Goal: Task Accomplishment & Management: Complete application form

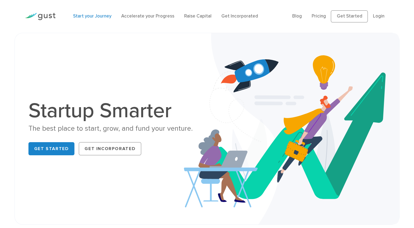
click at [88, 18] on link "Start your Journey" at bounding box center [92, 15] width 38 height 5
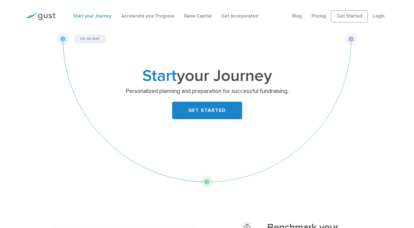
click at [47, 16] on img at bounding box center [40, 16] width 31 height 7
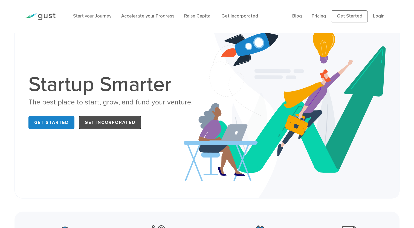
scroll to position [55, 0]
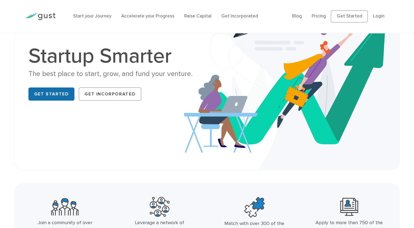
click at [57, 92] on link "Get Started" at bounding box center [51, 94] width 46 height 13
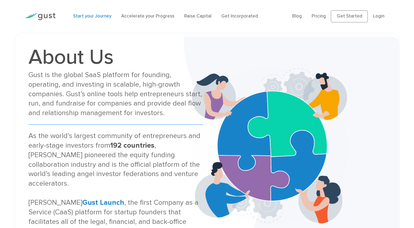
click at [99, 15] on link "Start your Journey" at bounding box center [92, 15] width 38 height 5
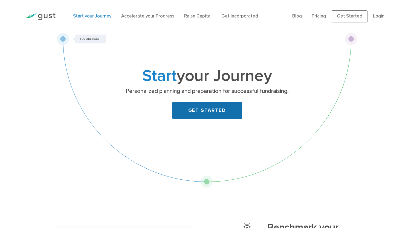
click at [228, 116] on link "GET STARTED" at bounding box center [207, 111] width 70 height 18
